Goal: Information Seeking & Learning: Learn about a topic

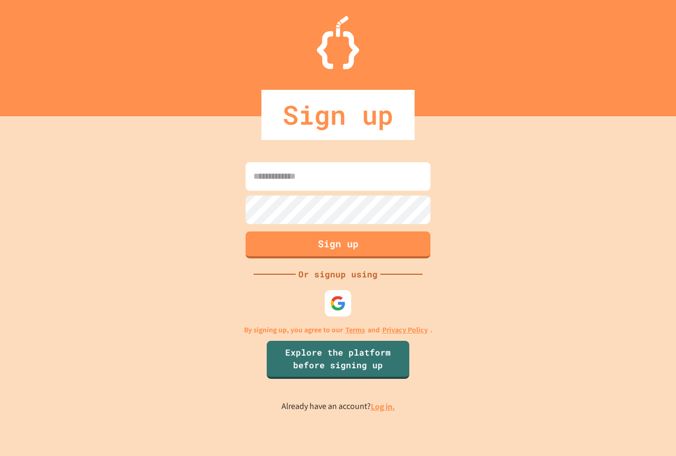
click at [388, 404] on link "Log in." at bounding box center [383, 406] width 24 height 11
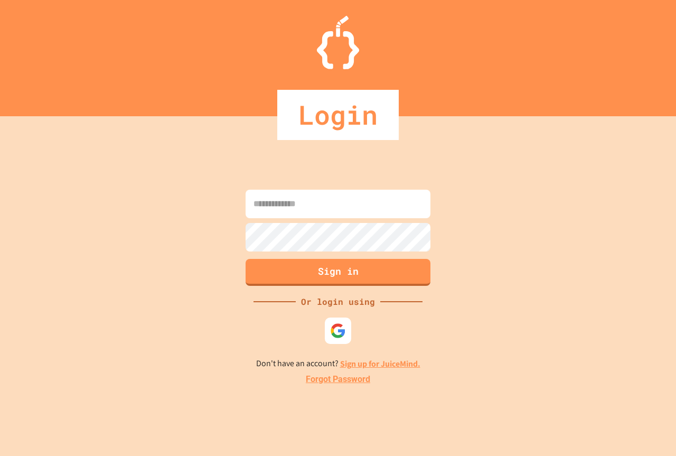
drag, startPoint x: 281, startPoint y: 182, endPoint x: 290, endPoint y: 201, distance: 20.8
click at [283, 185] on div "Sign in Or login using Don't have an account? Sign up for JuiceMind. Forgot Pas…" at bounding box center [338, 286] width 676 height 340
click at [300, 212] on input at bounding box center [338, 204] width 185 height 29
type input "**********"
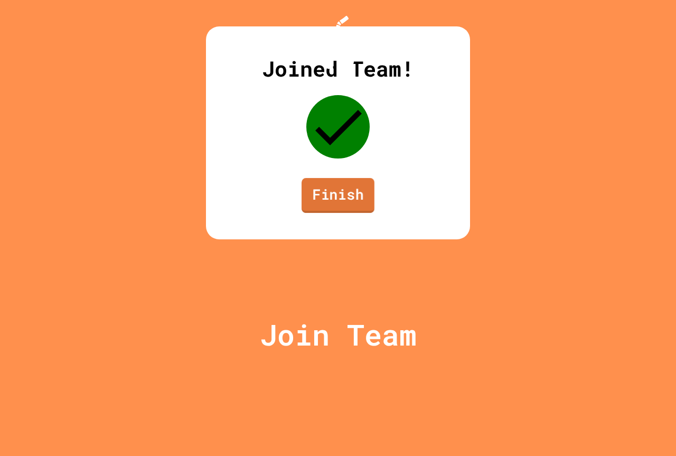
click at [352, 213] on link "Finish" at bounding box center [338, 195] width 73 height 35
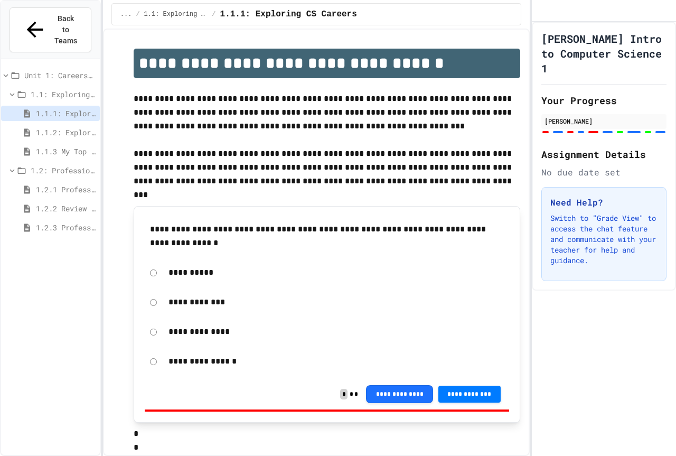
click at [32, 223] on icon at bounding box center [27, 228] width 10 height 10
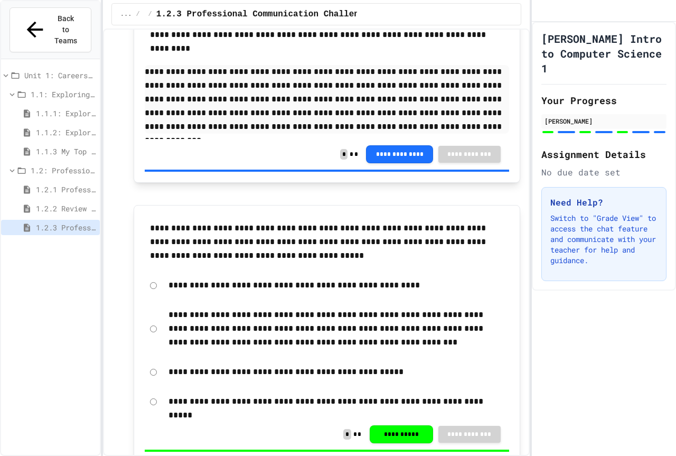
scroll to position [528, 0]
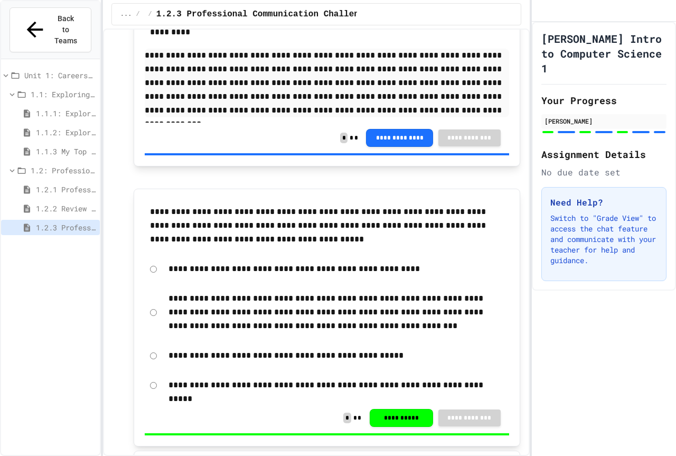
click at [55, 203] on span "1.2.2 Review - Professional Communication" at bounding box center [66, 208] width 60 height 11
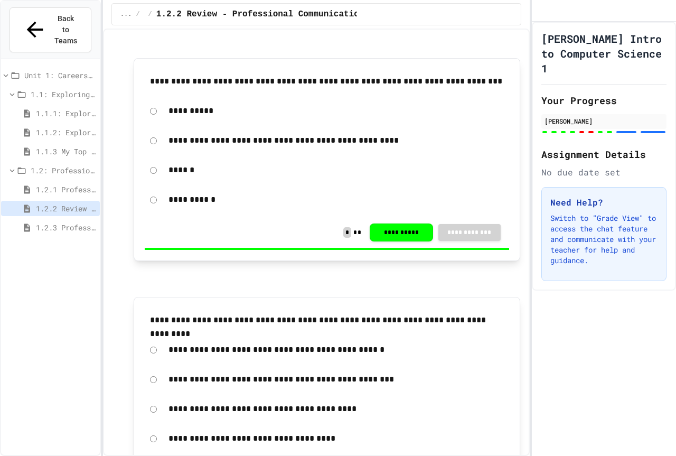
scroll to position [53, 0]
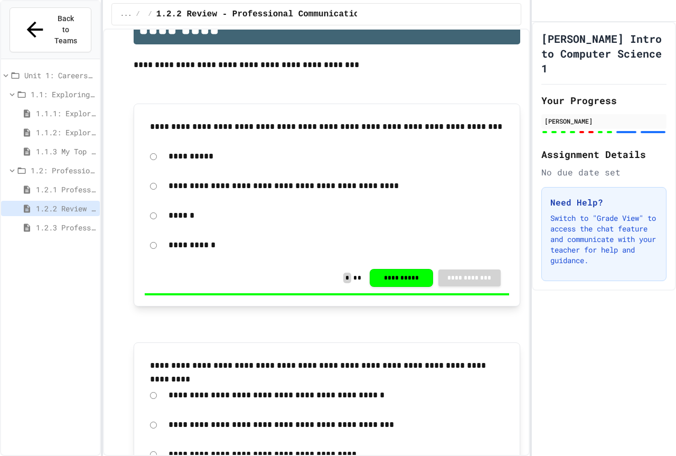
click at [43, 184] on span "1.2.1 Professional Communication" at bounding box center [66, 189] width 60 height 11
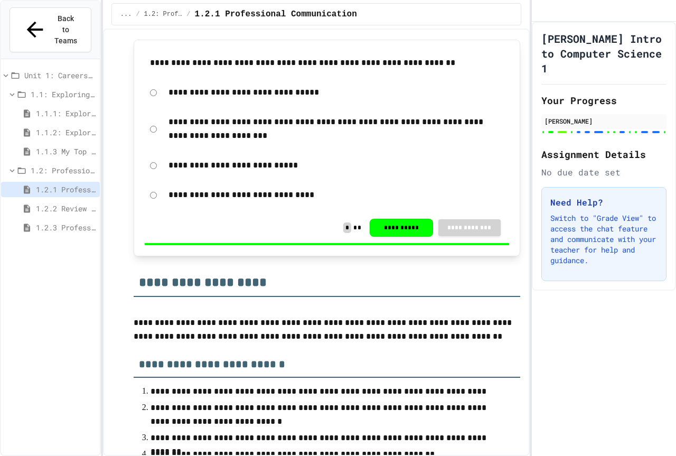
scroll to position [179, 0]
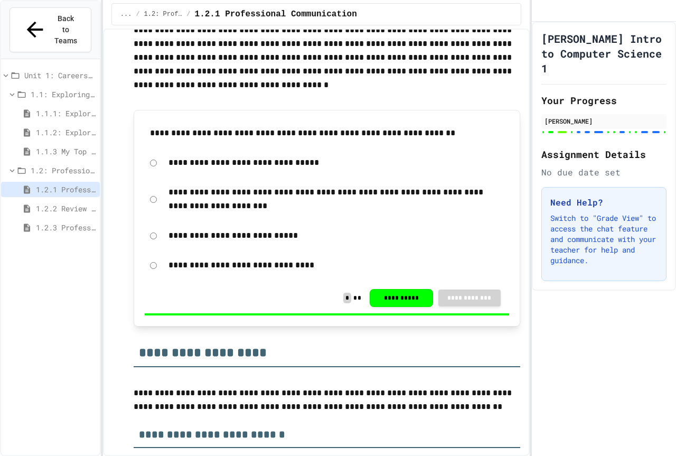
click at [527, 72] on div "**********" at bounding box center [338, 228] width 676 height 456
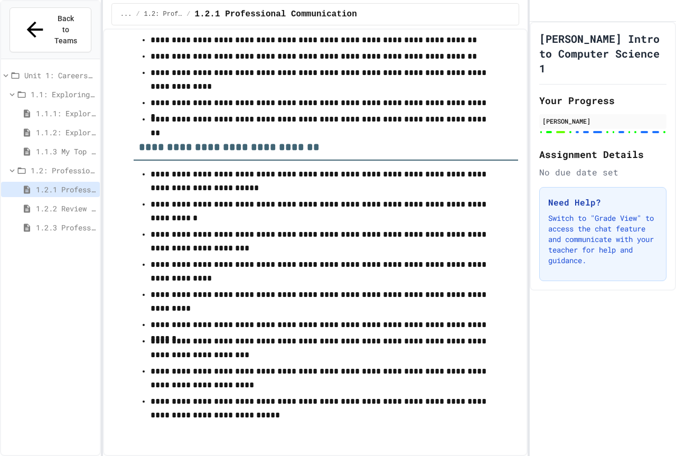
scroll to position [6465, 0]
click at [66, 220] on div "1.2.3 Professional Communication Challenge" at bounding box center [50, 227] width 99 height 15
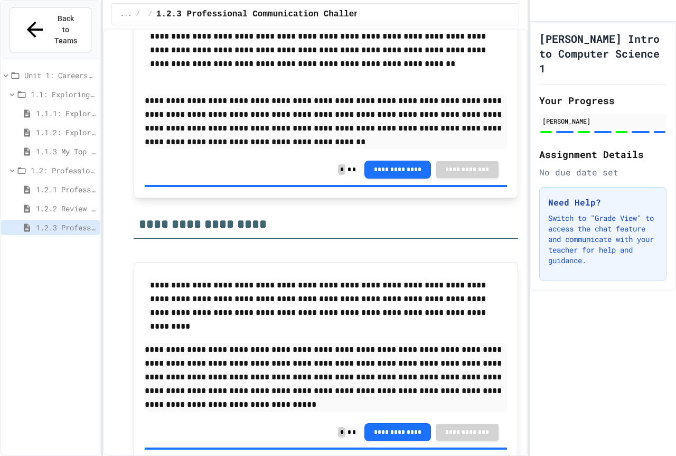
scroll to position [1464, 0]
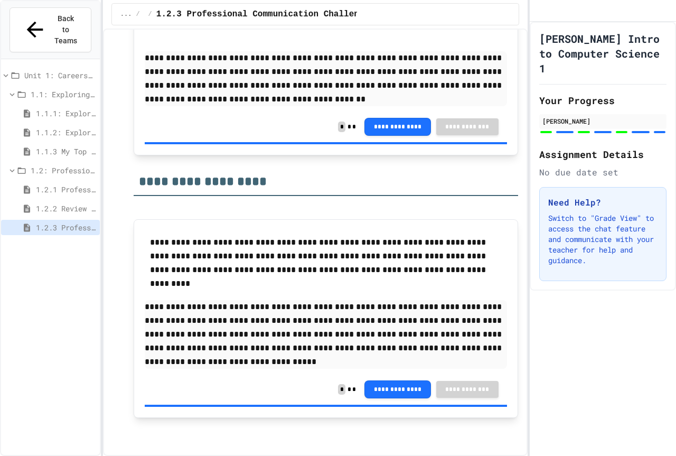
click at [50, 203] on span "1.2.2 Review - Professional Communication" at bounding box center [66, 208] width 60 height 11
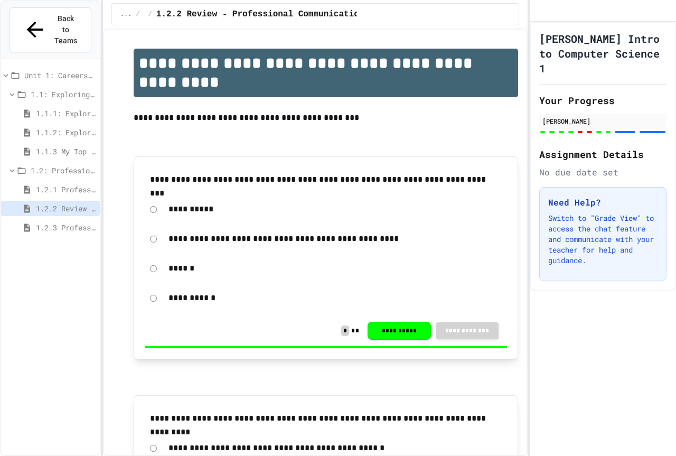
click at [35, 144] on div "1.1.3 My Top 3 CS Careers!" at bounding box center [50, 151] width 99 height 15
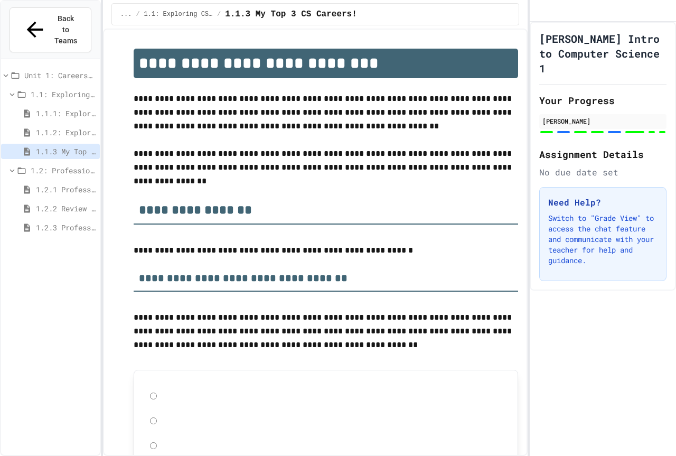
click at [59, 68] on div "Unit 1: Careers & Professionalism" at bounding box center [50, 75] width 99 height 15
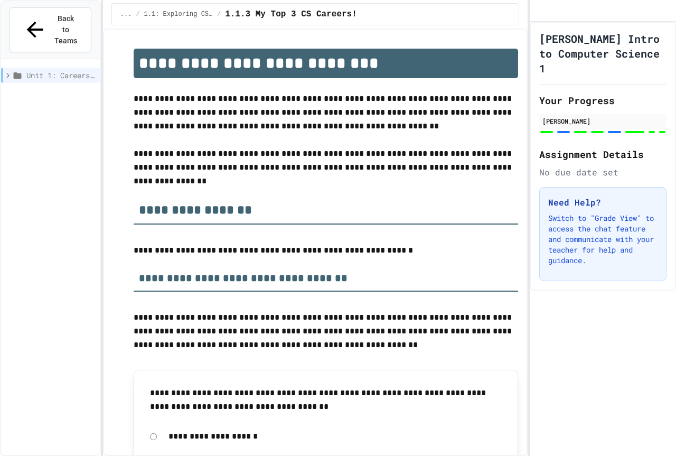
click at [60, 70] on span "Unit 1: Careers & Professionalism" at bounding box center [60, 75] width 69 height 11
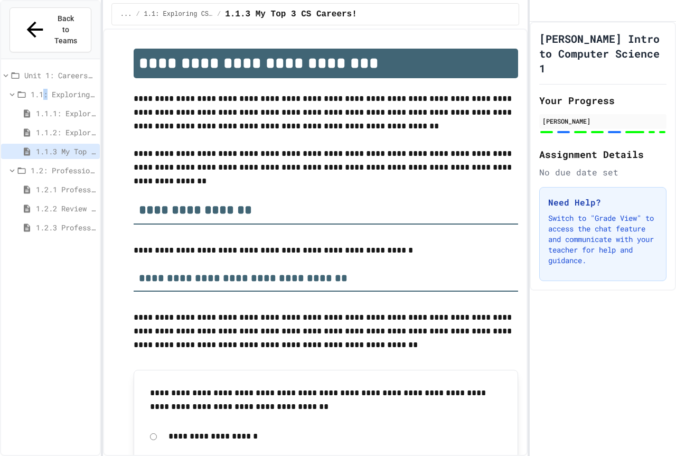
click at [49, 89] on span "1.1: Exploring CS Careers" at bounding box center [63, 94] width 65 height 11
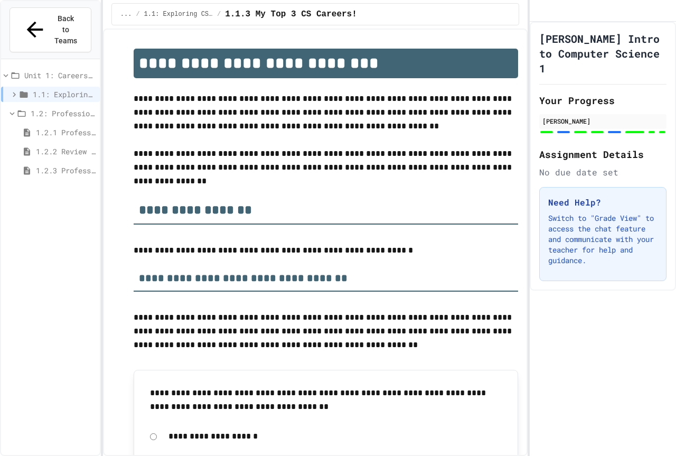
click at [42, 108] on span "1.2: Professional Communication" at bounding box center [63, 113] width 65 height 11
click at [13, 68] on div "Unit 1: Careers & Professionalism" at bounding box center [50, 75] width 99 height 15
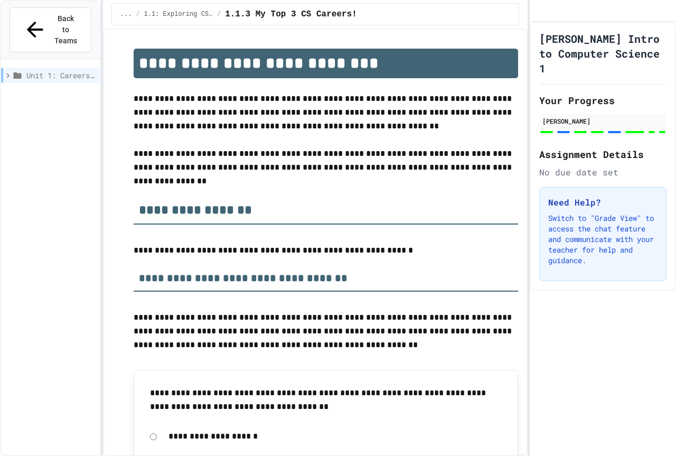
click at [25, 68] on div "Unit 1: Careers & Professionalism" at bounding box center [50, 75] width 99 height 15
click at [35, 87] on div "1.1: Exploring CS Careers" at bounding box center [50, 94] width 99 height 15
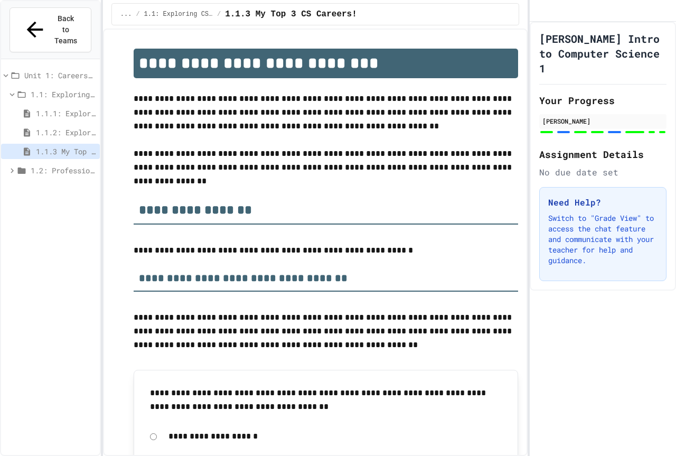
click at [37, 89] on span "1.1: Exploring CS Careers" at bounding box center [63, 94] width 65 height 11
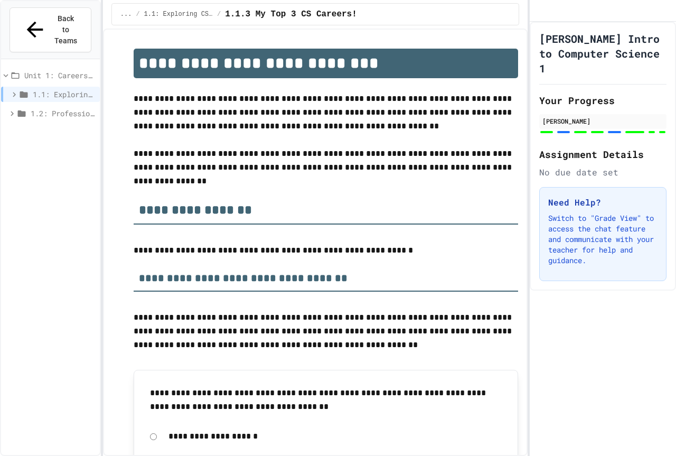
click at [37, 108] on span "1.2: Professional Communication" at bounding box center [63, 113] width 65 height 11
click at [36, 108] on span "1.2: Professional Communication" at bounding box center [63, 113] width 65 height 11
click at [33, 87] on div "1.1: Exploring CS Careers" at bounding box center [50, 96] width 99 height 19
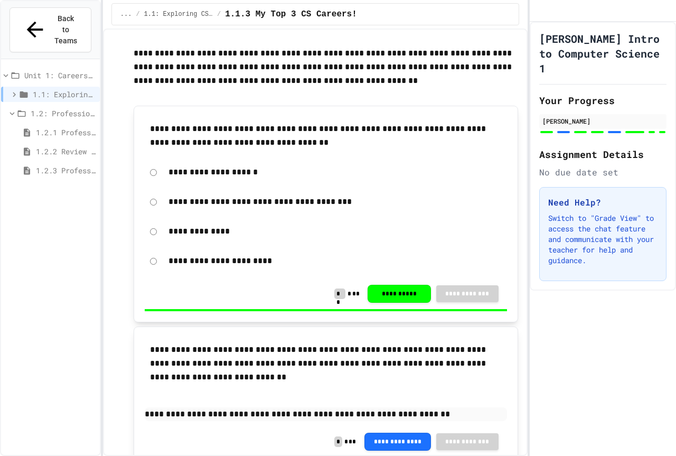
scroll to position [476, 0]
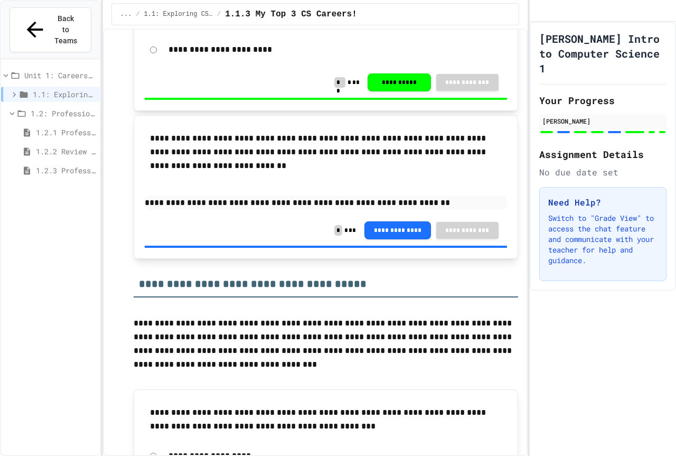
click at [31, 106] on div "1.2: Professional Communication" at bounding box center [50, 113] width 99 height 15
click at [43, 89] on span "1.1: Exploring CS Careers" at bounding box center [64, 94] width 63 height 11
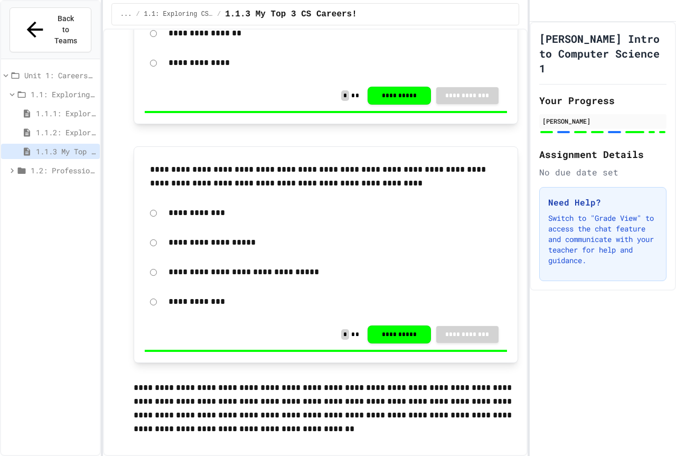
scroll to position [634, 0]
